Goal: Obtain resource: Download file/media

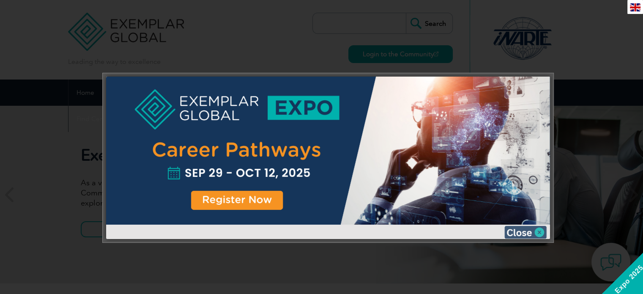
click at [524, 234] on img at bounding box center [525, 232] width 42 height 13
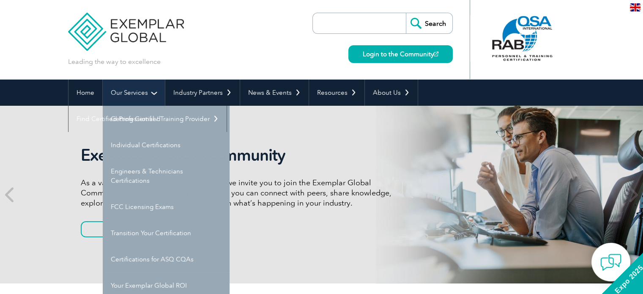
click at [129, 93] on link "Our Services" at bounding box center [134, 92] width 62 height 26
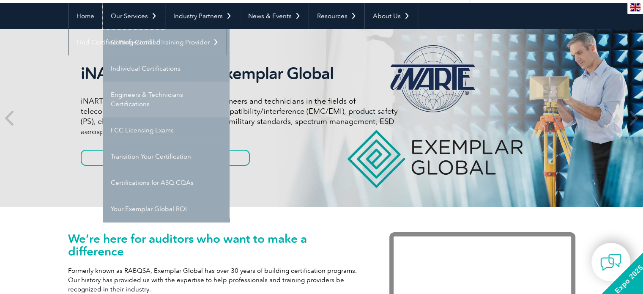
scroll to position [79, 0]
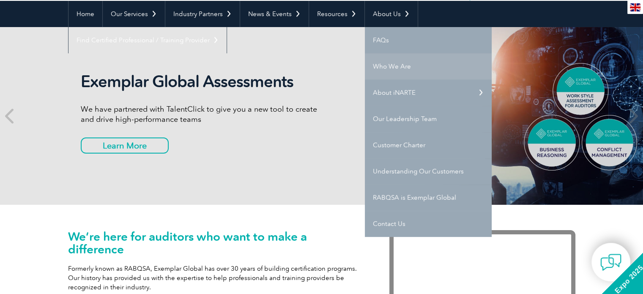
click at [394, 69] on link "Who We Are" at bounding box center [428, 66] width 127 height 26
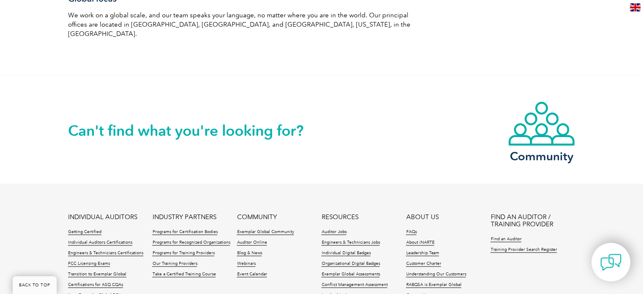
scroll to position [1575, 0]
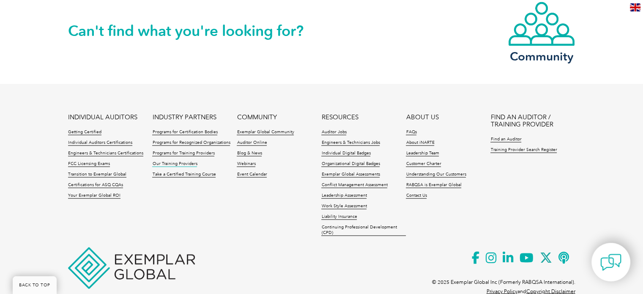
click at [181, 161] on link "Our Training Providers" at bounding box center [174, 164] width 45 height 6
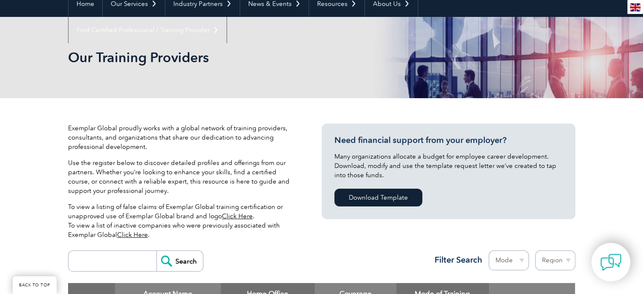
scroll to position [89, 0]
click at [394, 201] on link "Download Template" at bounding box center [378, 197] width 88 height 18
